Goal: Information Seeking & Learning: Check status

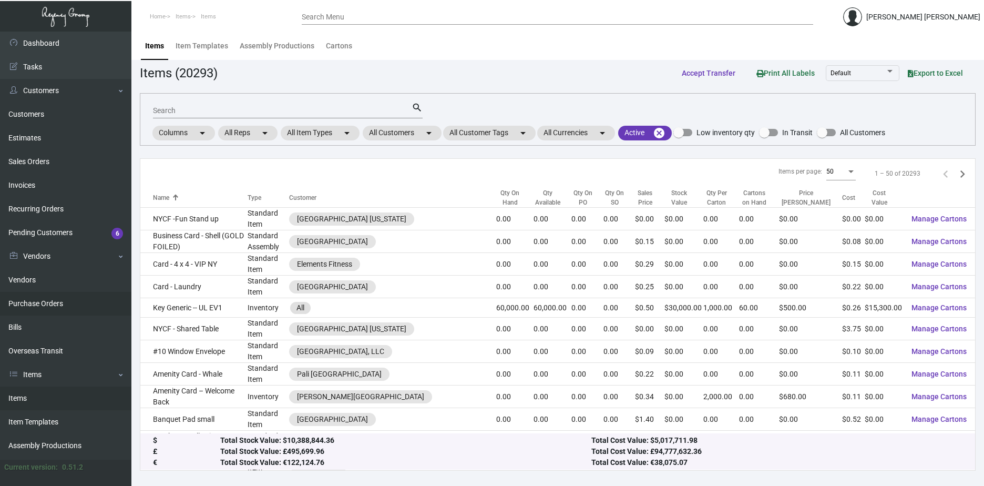
click at [55, 310] on link "Purchase Orders" at bounding box center [65, 304] width 131 height 24
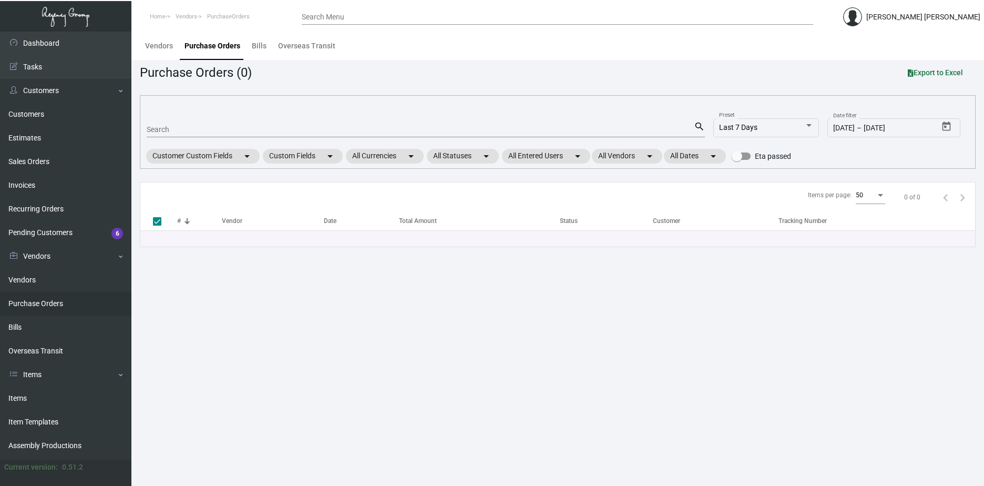
click at [248, 124] on div "Search" at bounding box center [420, 129] width 547 height 16
type input "E"
type input "[PERSON_NAME]"
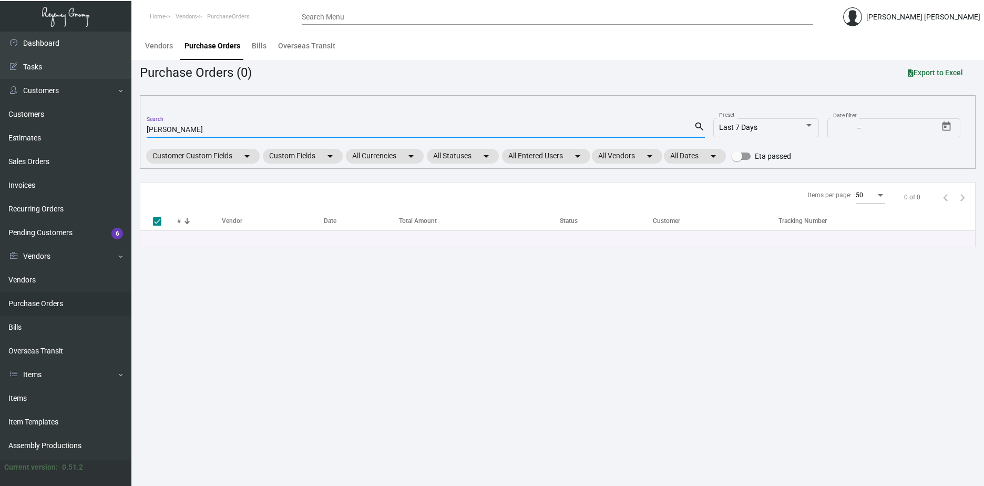
checkbox input "false"
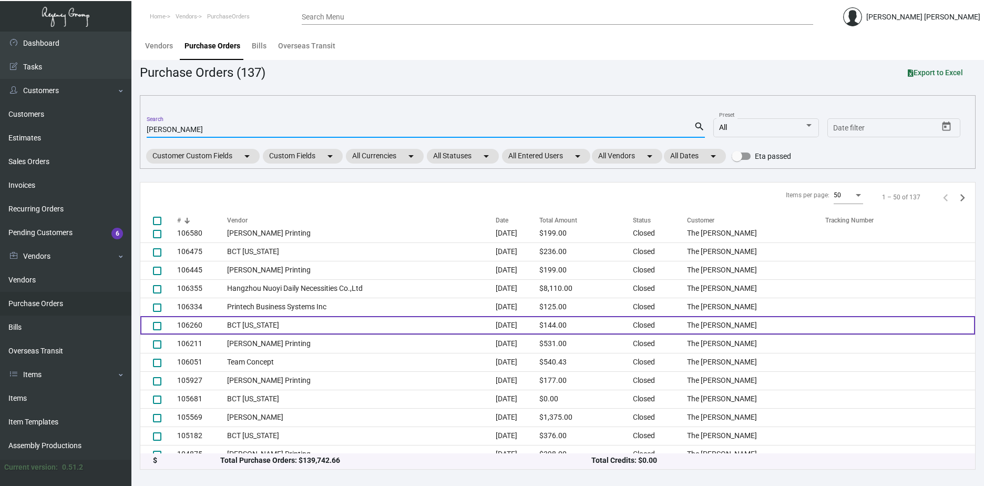
scroll to position [698, 0]
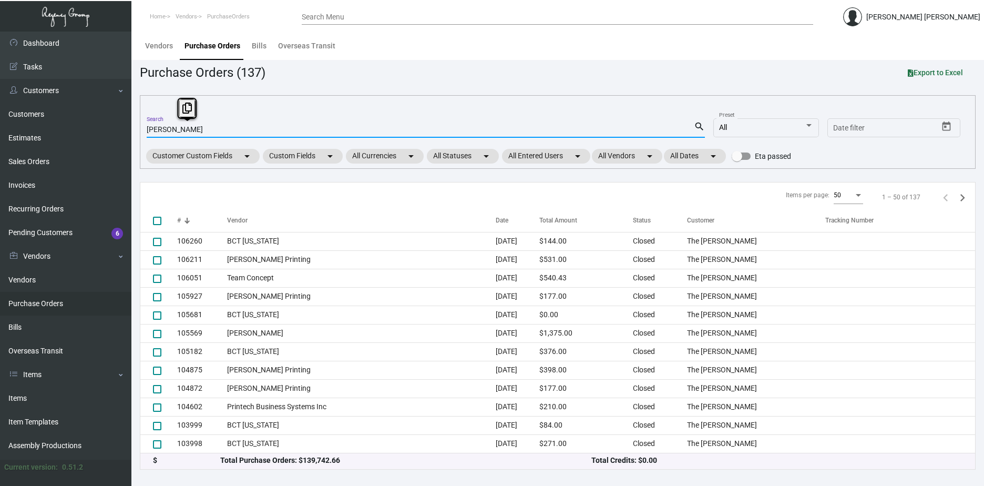
drag, startPoint x: 221, startPoint y: 129, endPoint x: -140, endPoint y: 115, distance: 361.4
click at [0, 115] on html "Home Vendors PurchaseOrders Search Menu [PERSON_NAME] [PERSON_NAME] Dashboard D…" at bounding box center [492, 243] width 984 height 486
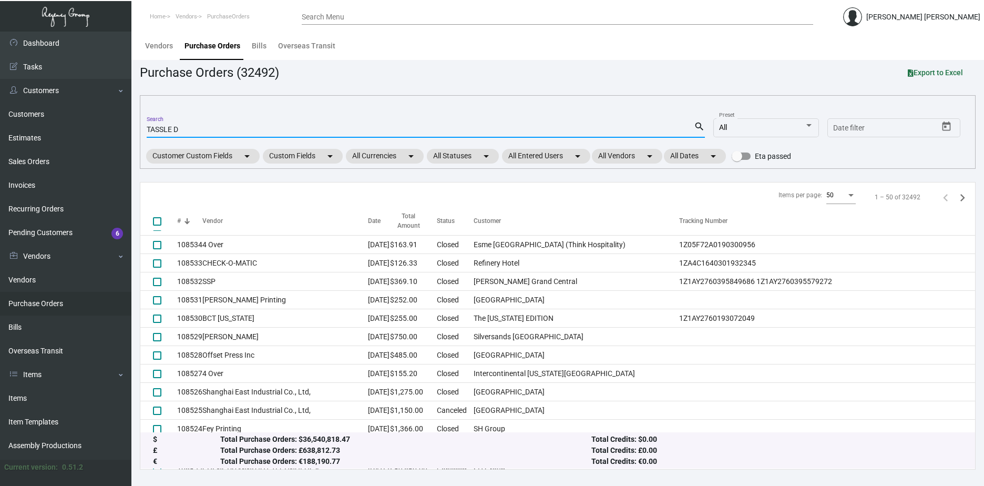
type input "TASSLE DE"
checkbox input "true"
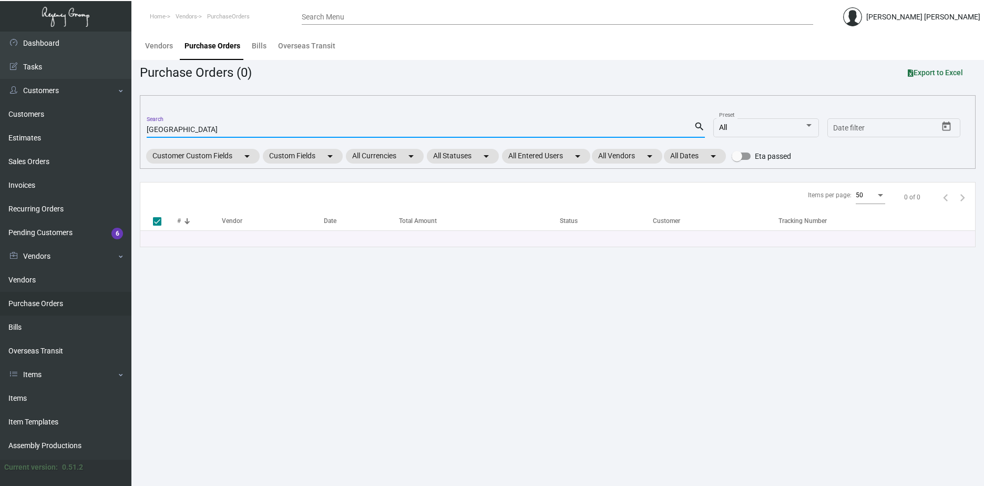
type input "[GEOGRAPHIC_DATA]"
checkbox input "false"
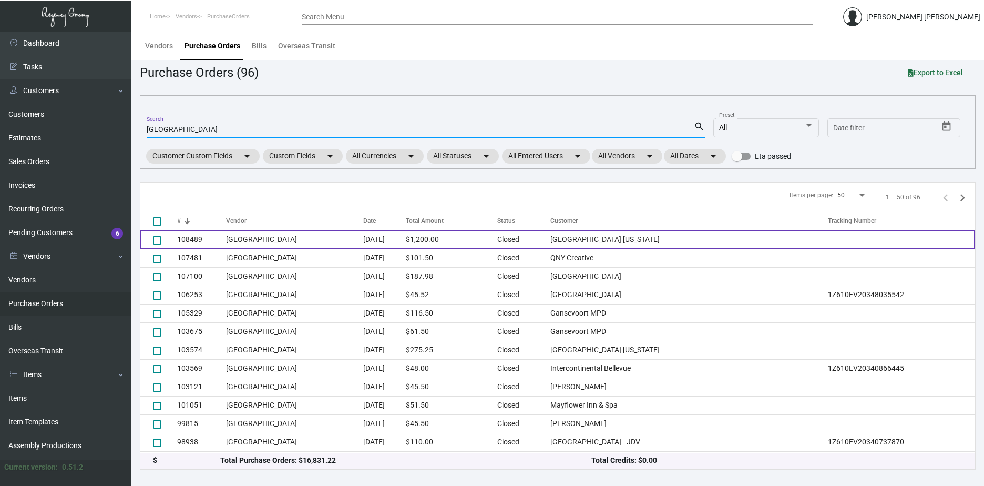
click at [706, 238] on td "[GEOGRAPHIC_DATA] [US_STATE]" at bounding box center [689, 239] width 278 height 18
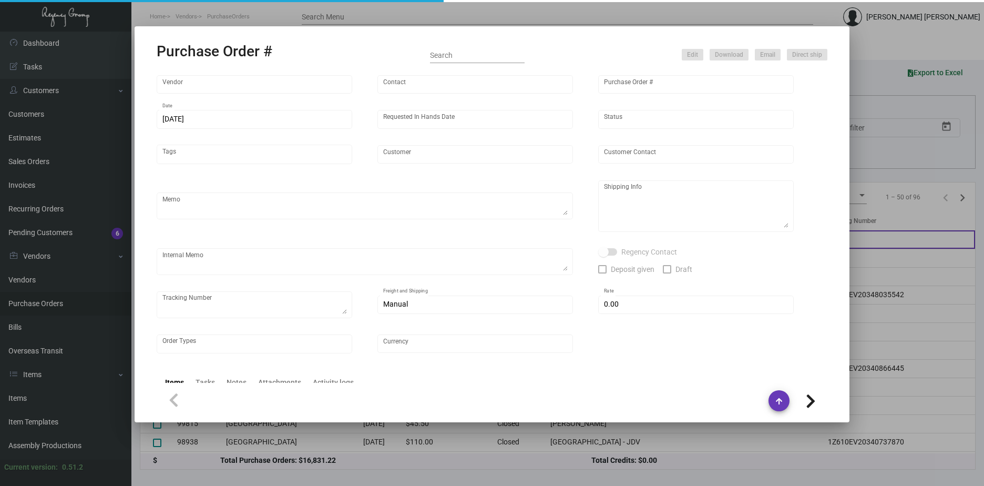
type input "[GEOGRAPHIC_DATA]"
type input "[PERSON_NAME]-Small"
type input "108489"
type input "[DATE]"
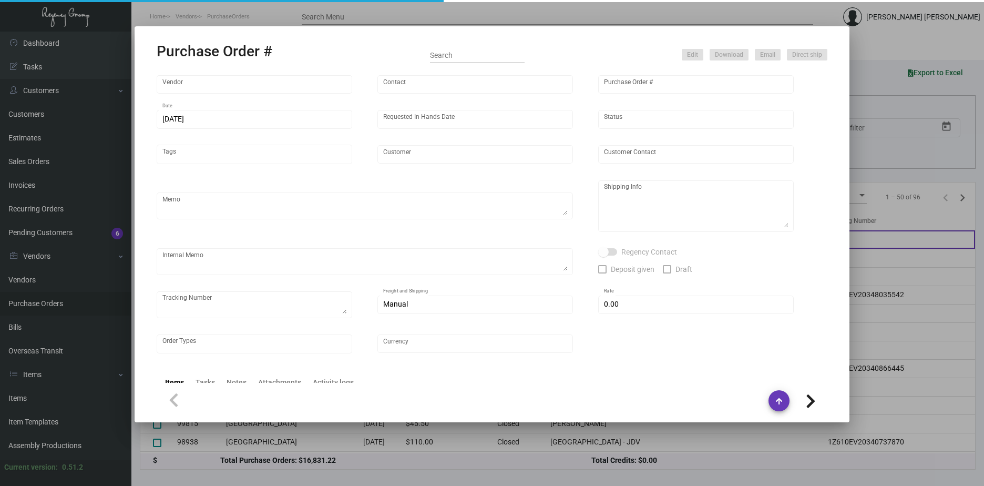
type input "[GEOGRAPHIC_DATA] [US_STATE]"
type textarea "Reorder - Purchase Order #94451 / Ship on UPS# 1AY276"
type textarea "Regency Group NJ - [PERSON_NAME] [STREET_ADDRESS]"
type textarea "12/4 - AP sent ACH."
checkbox input "true"
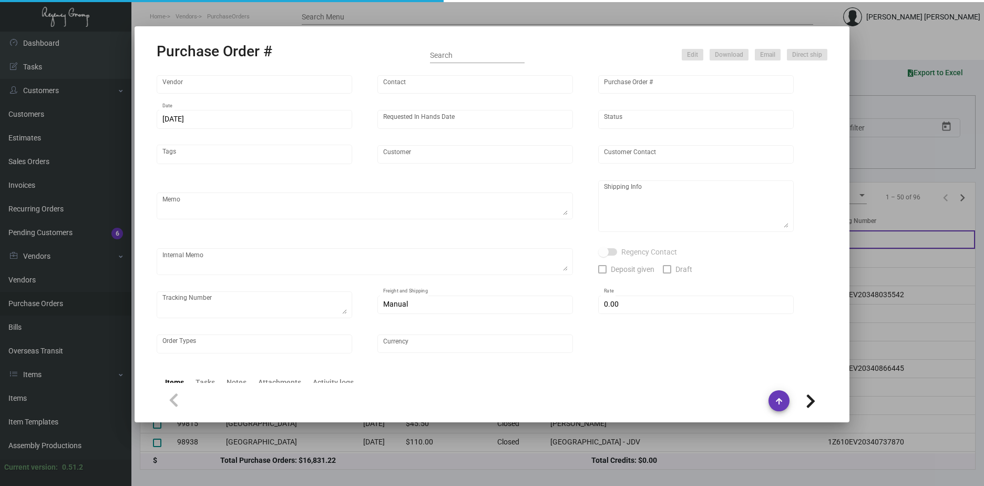
checkbox input "true"
type input "$ 0.00"
type input "United States Dollar $"
